Goal: Information Seeking & Learning: Learn about a topic

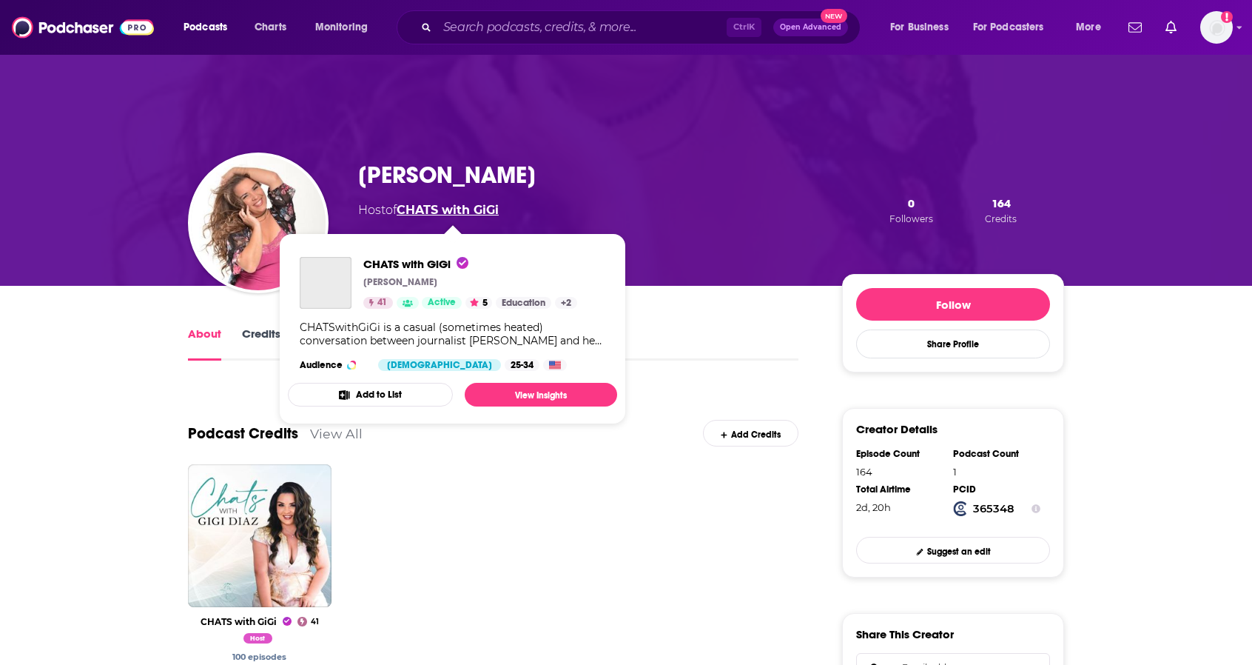
click at [452, 210] on link "CHATS with GiGi" at bounding box center [448, 210] width 102 height 14
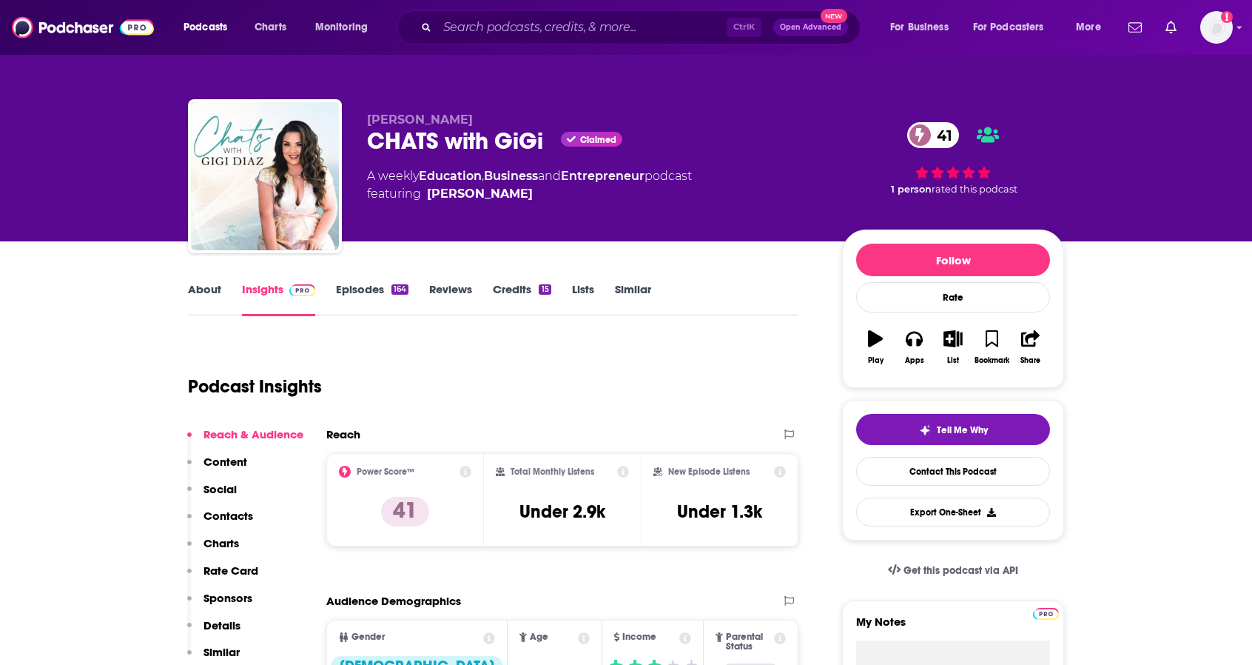
click at [367, 284] on link "Episodes 164" at bounding box center [372, 299] width 73 height 34
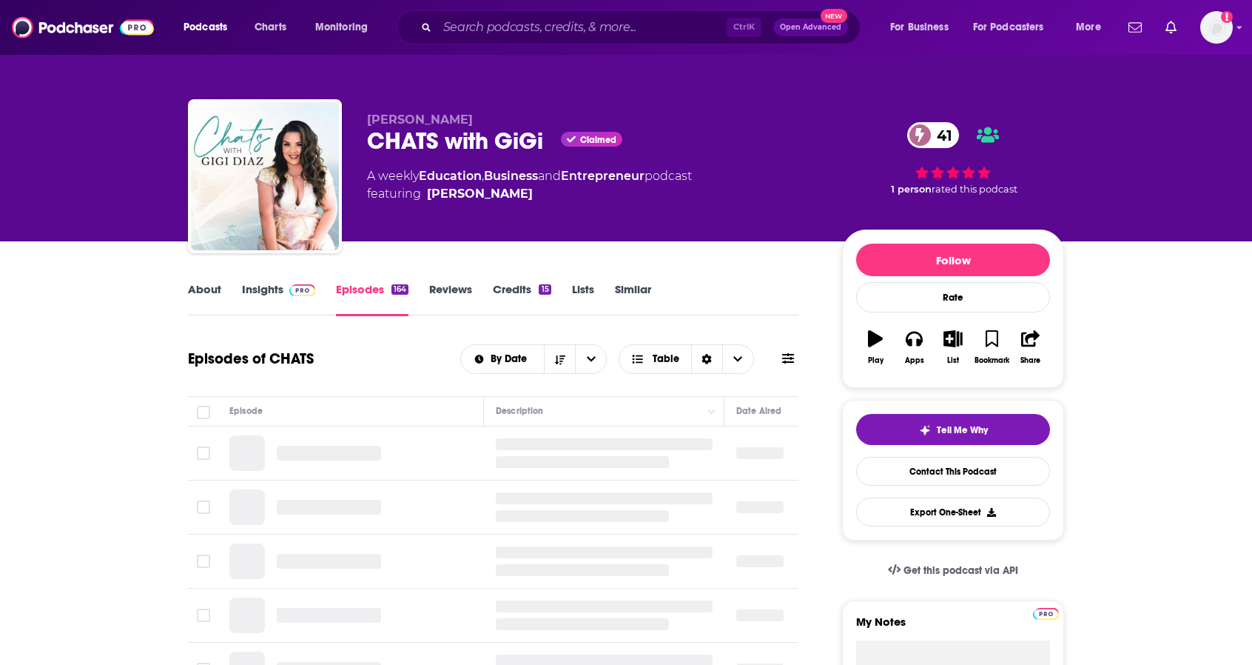
click at [270, 294] on link "Insights" at bounding box center [278, 299] width 73 height 34
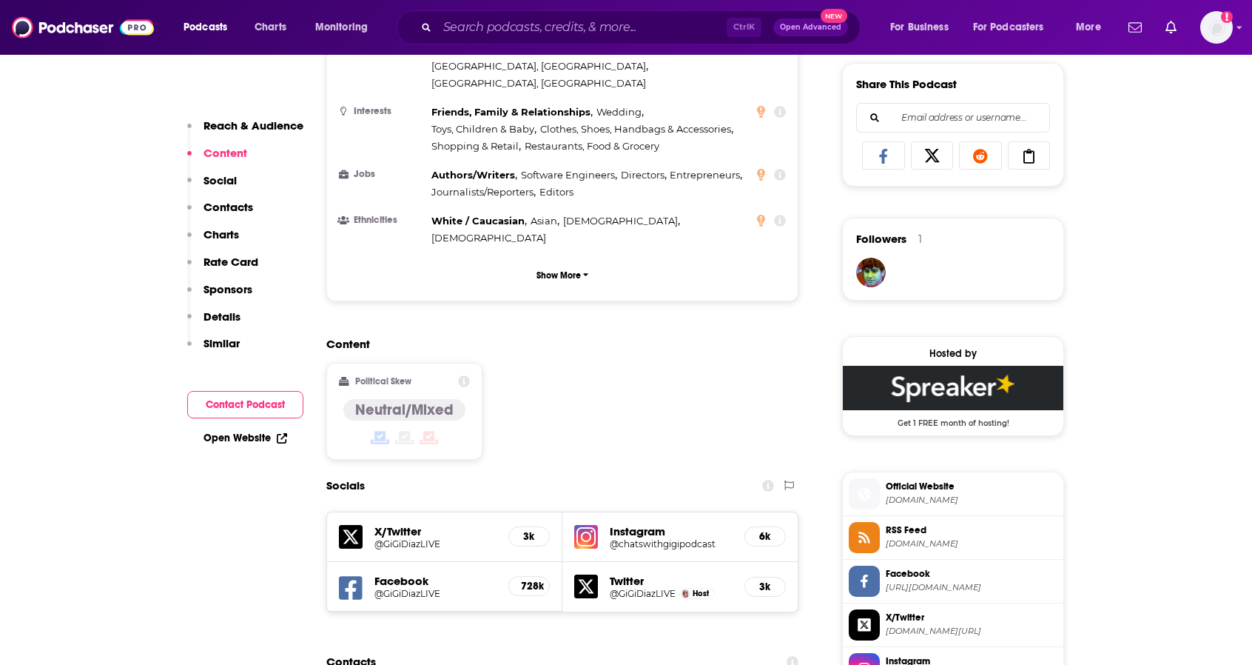
scroll to position [921, 0]
